Goal: Information Seeking & Learning: Learn about a topic

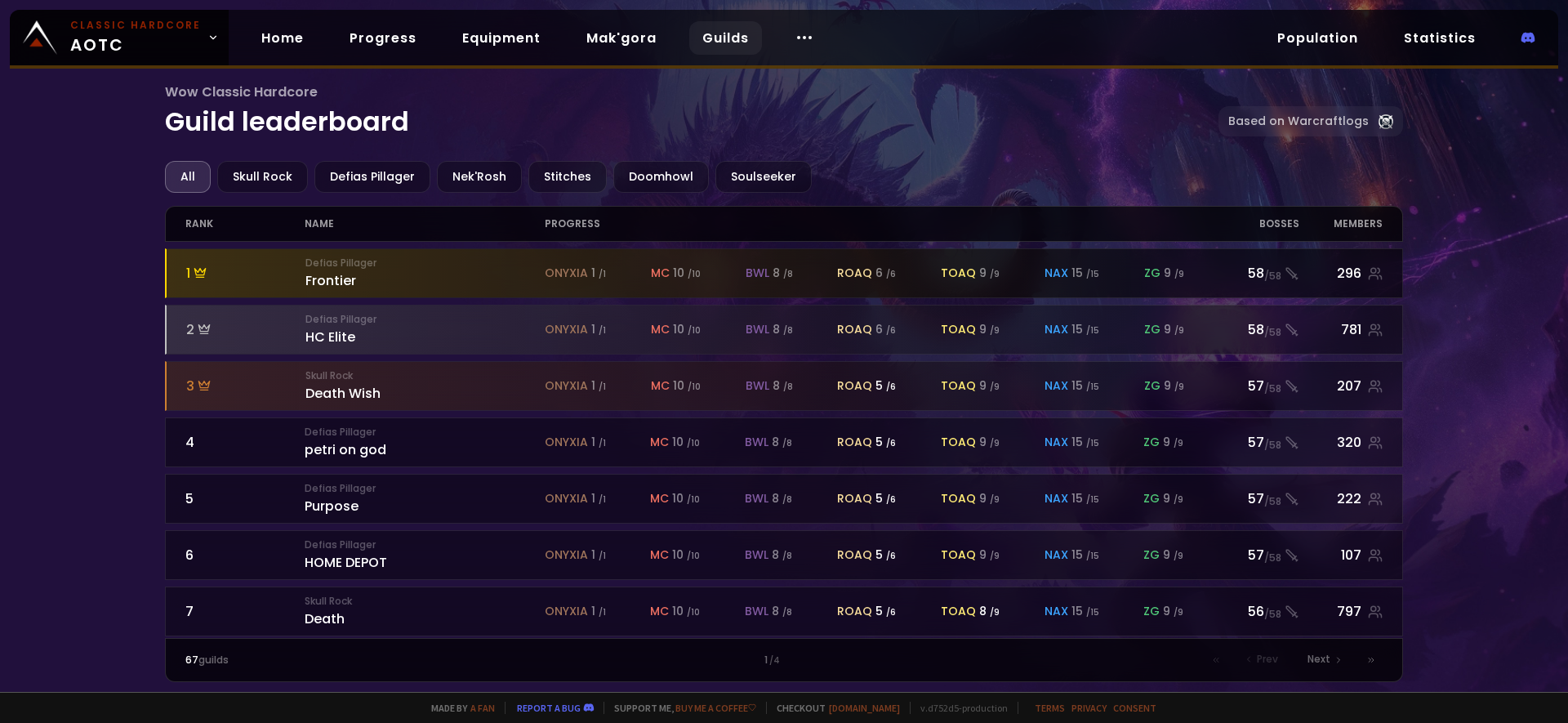
click at [327, 277] on div "Defias Pillager Frontier" at bounding box center [424, 274] width 239 height 35
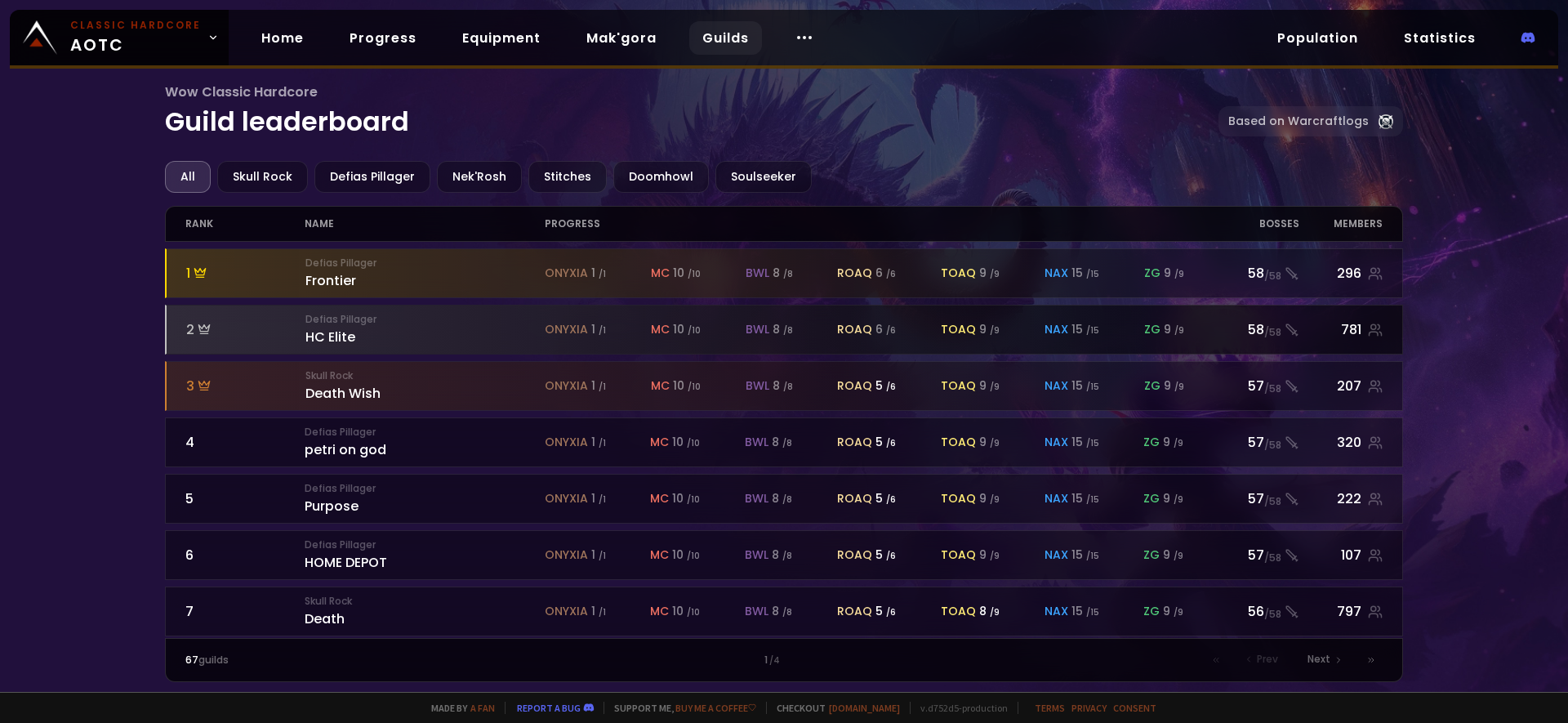
click at [577, 327] on span "onyxia" at bounding box center [566, 329] width 43 height 17
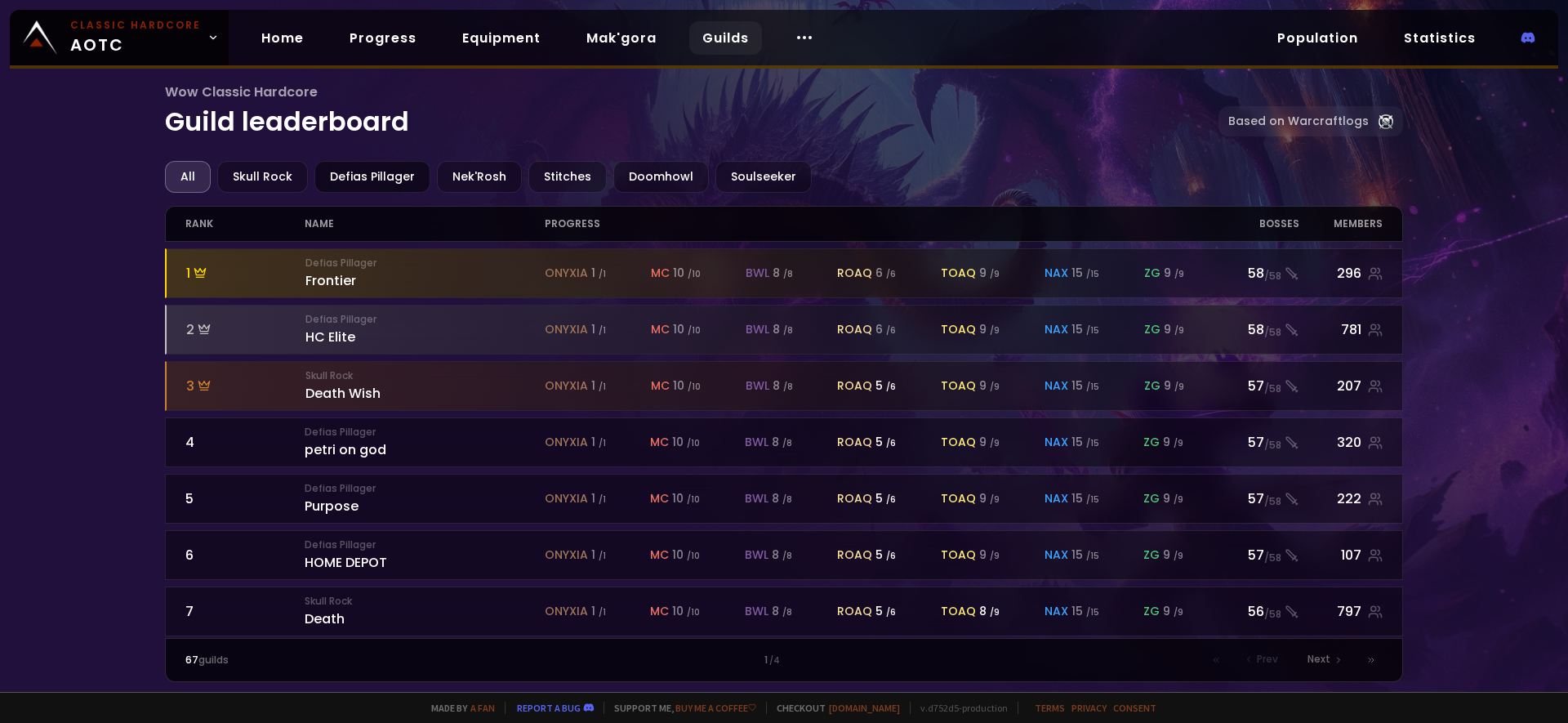
click at [364, 171] on div "Defias Pillager" at bounding box center [371, 177] width 116 height 32
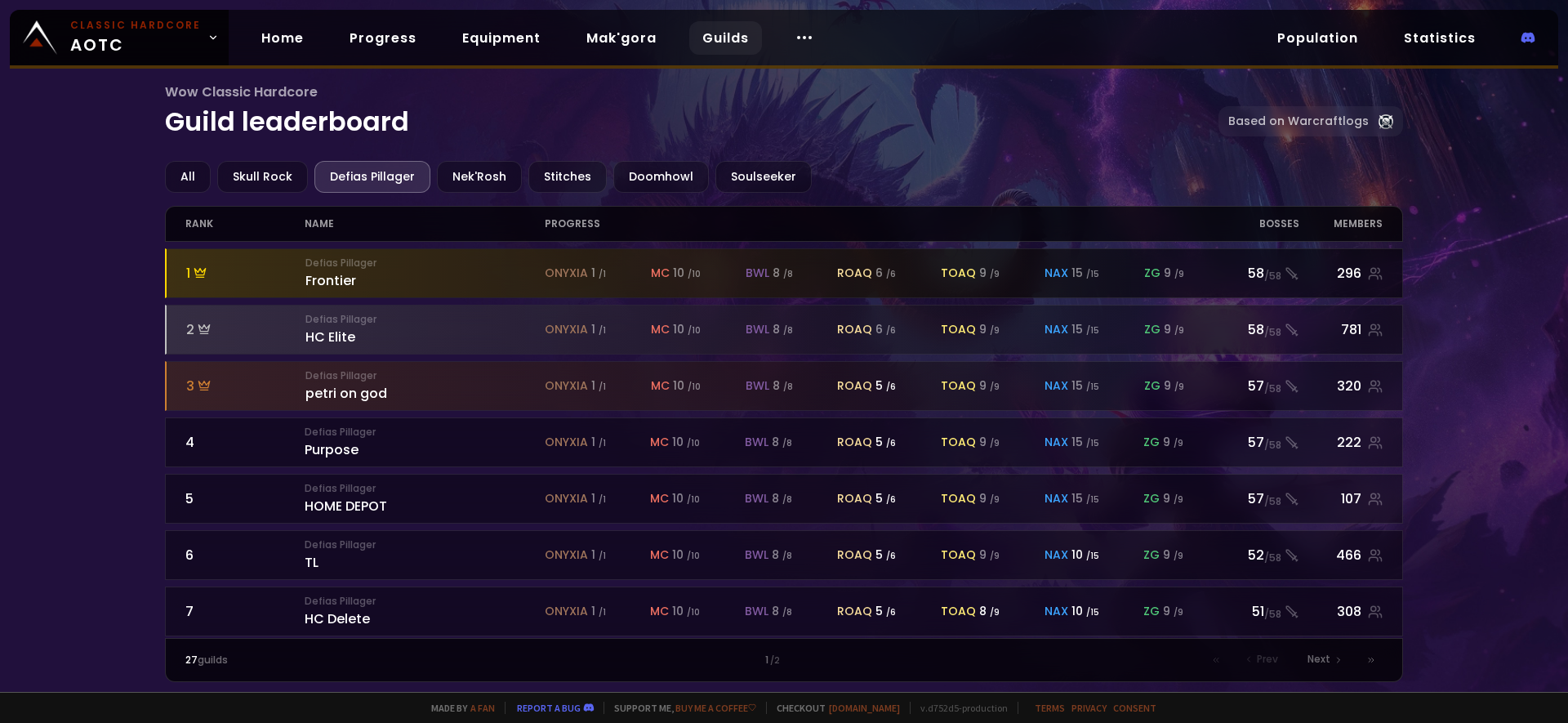
click at [849, 274] on span "roaq" at bounding box center [855, 273] width 35 height 17
